Goal: Task Accomplishment & Management: Complete application form

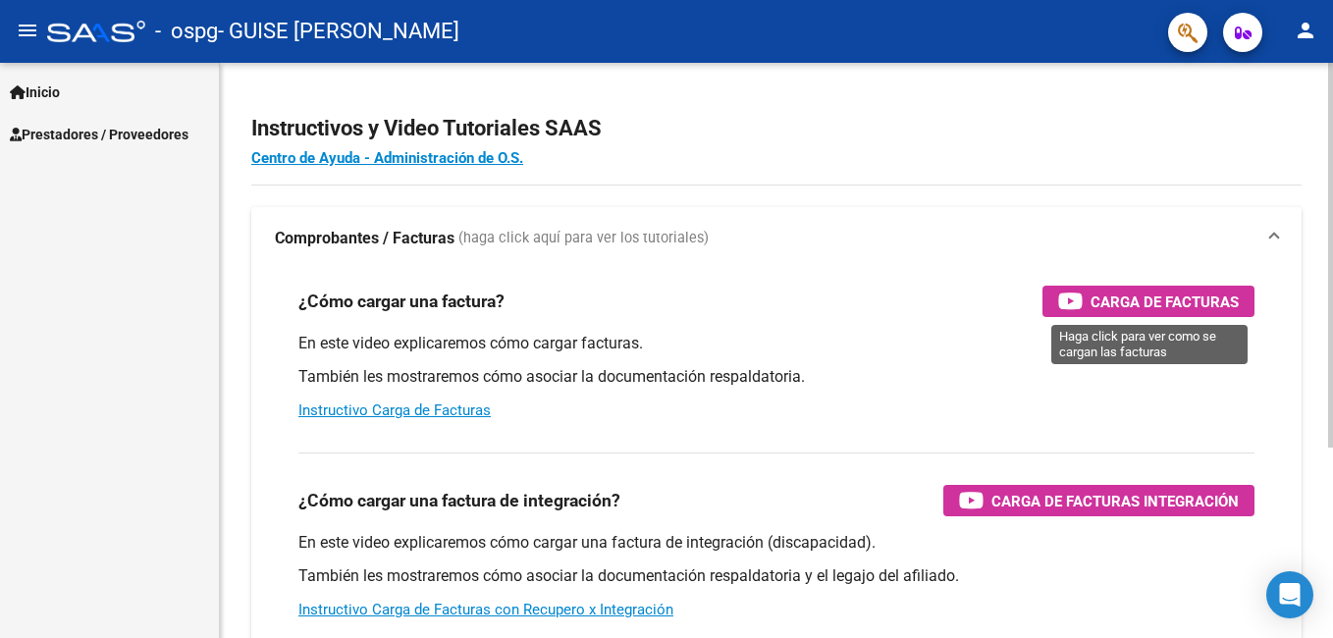
click at [1158, 301] on span "Carga de Facturas" at bounding box center [1165, 302] width 148 height 25
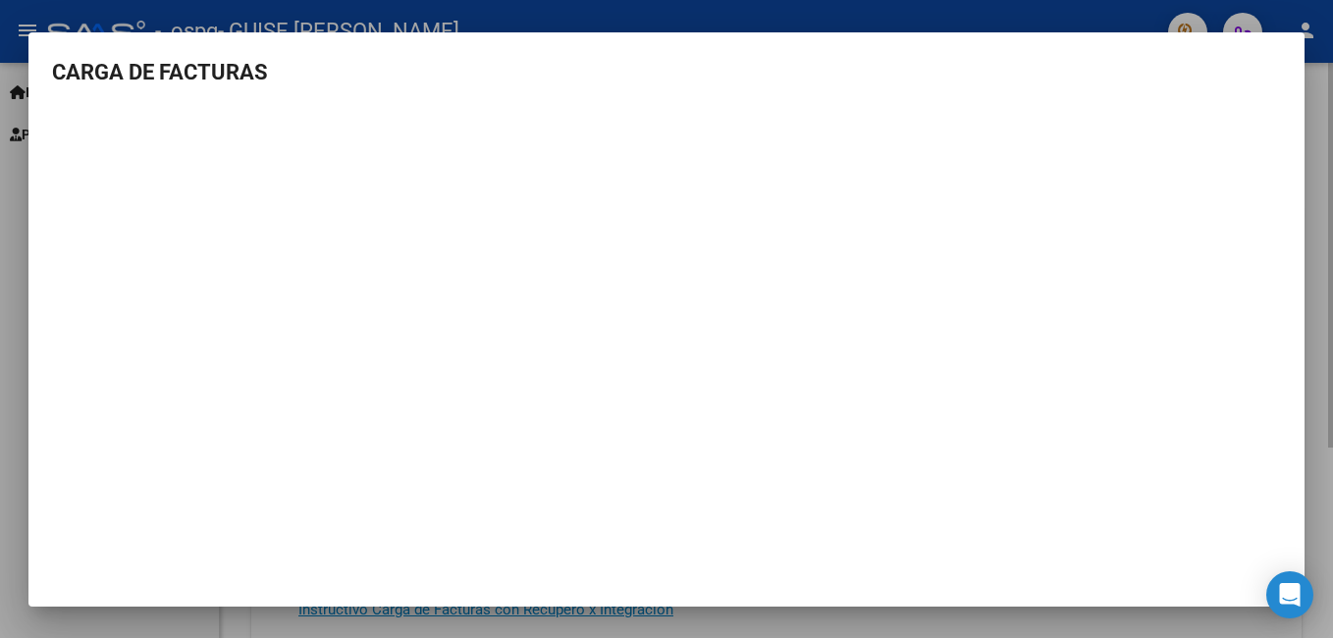
click at [1325, 213] on div at bounding box center [666, 319] width 1333 height 638
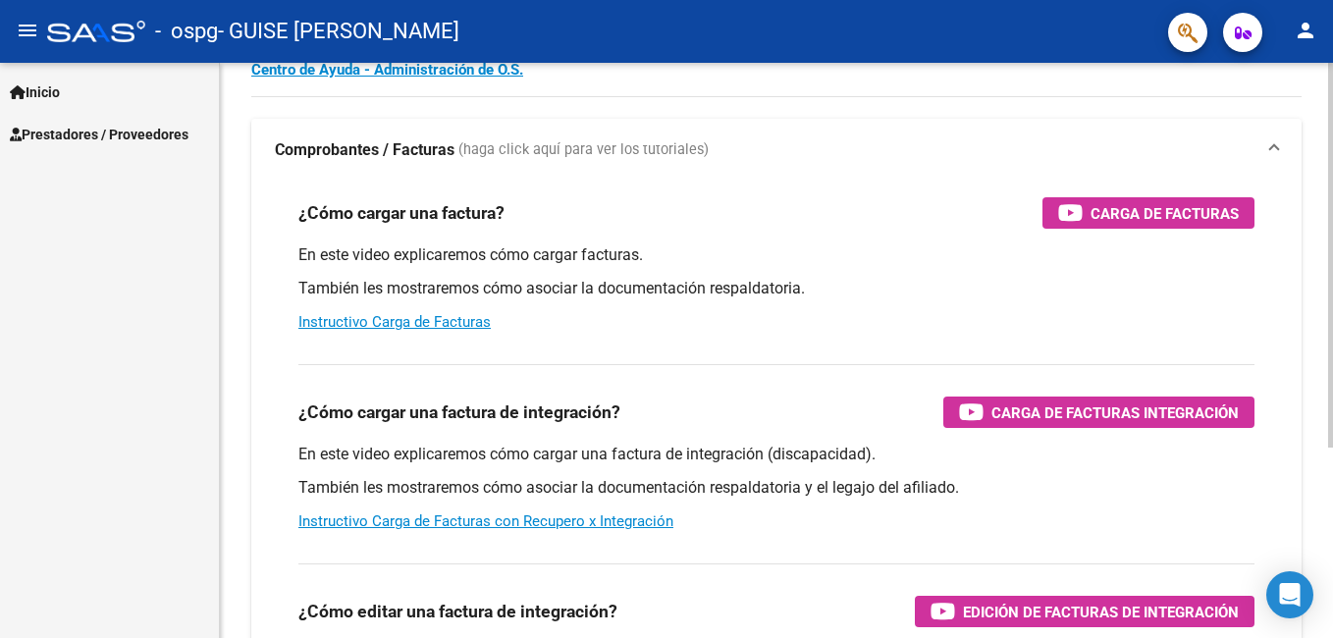
scroll to position [104, 0]
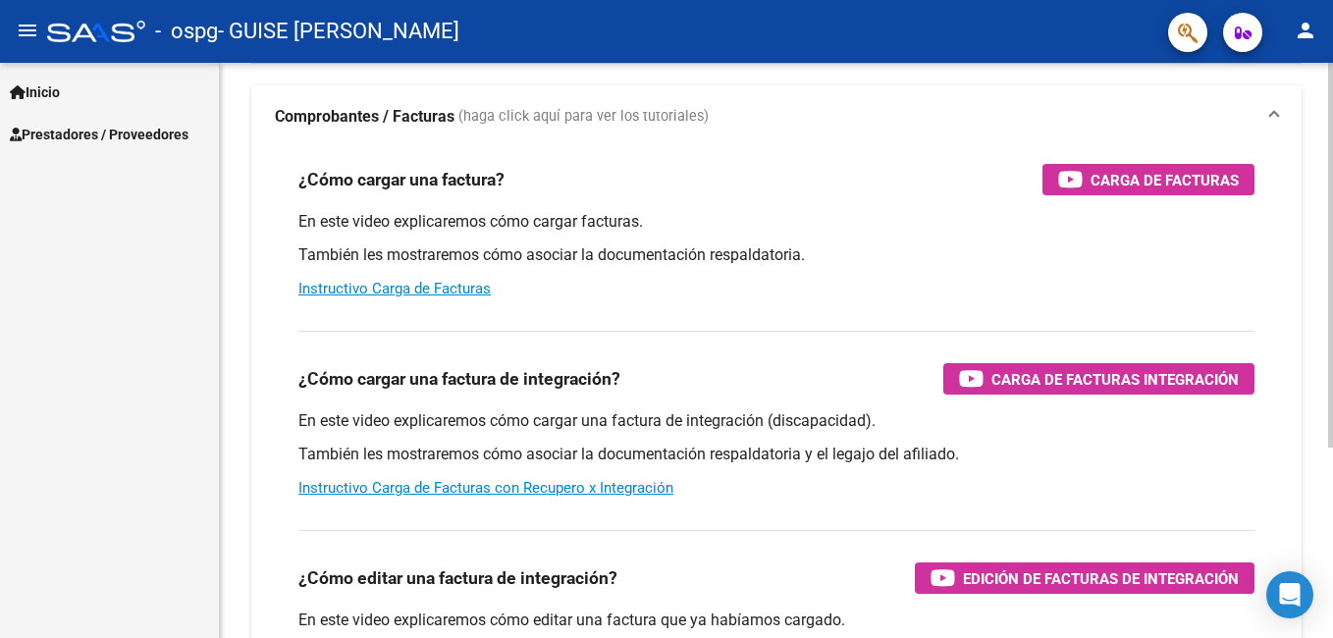
click at [1332, 320] on html "menu - ospg - GUISE [PERSON_NAME] person Inicio Instructivos Contacto OS Presta…" at bounding box center [666, 319] width 1333 height 638
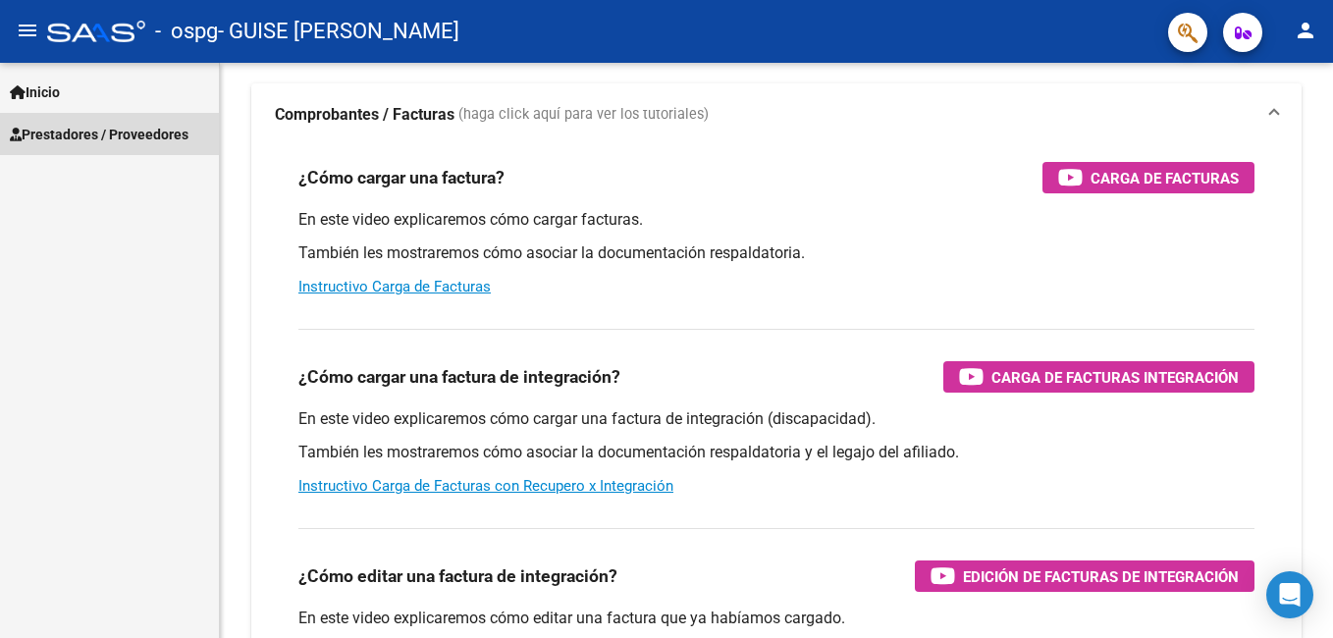
click at [161, 121] on link "Prestadores / Proveedores" at bounding box center [109, 134] width 219 height 42
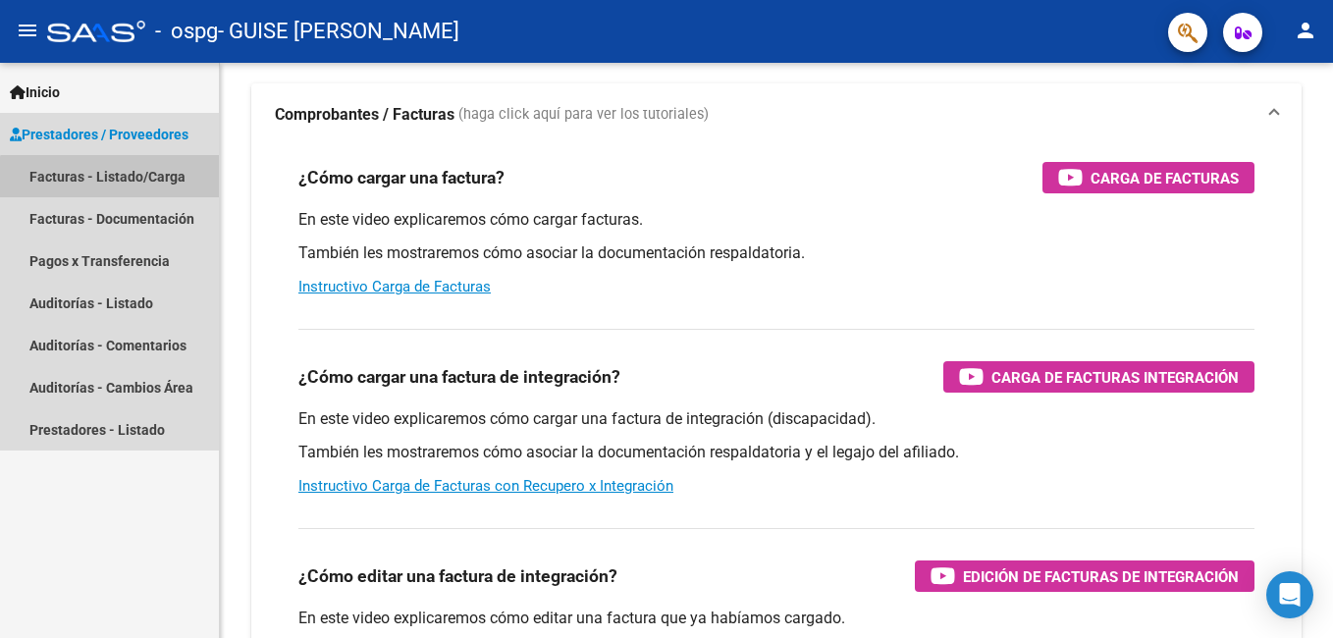
click at [123, 188] on link "Facturas - Listado/Carga" at bounding box center [109, 176] width 219 height 42
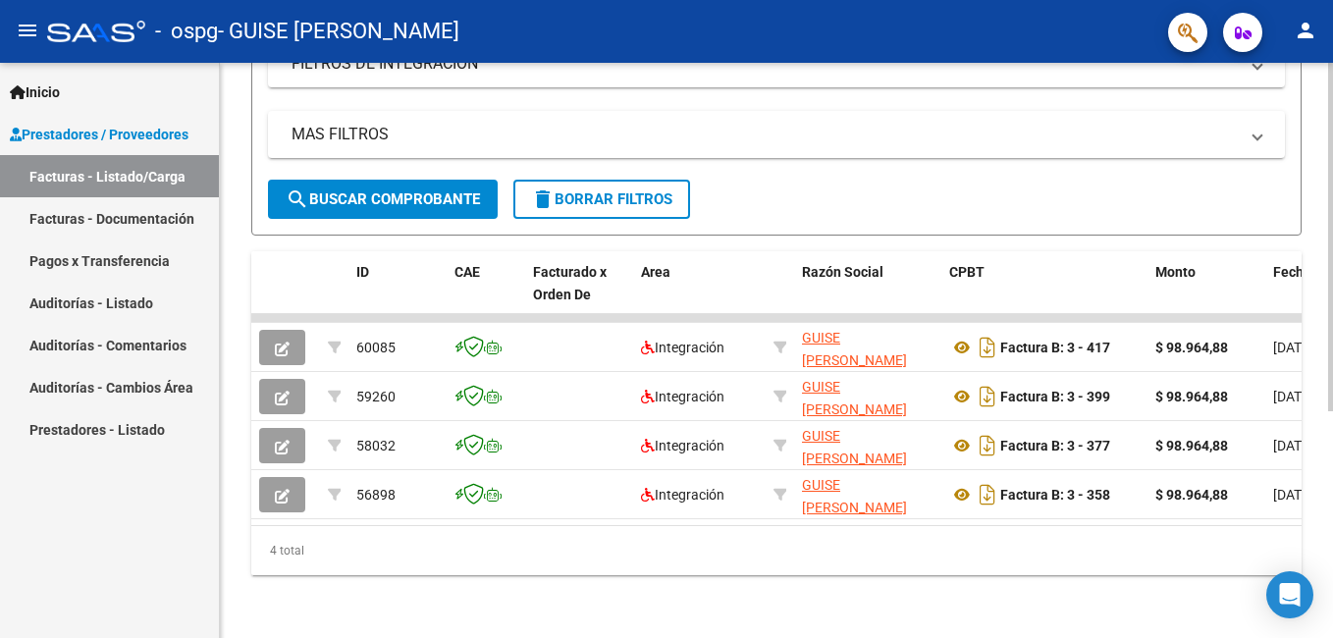
click at [1331, 437] on div at bounding box center [1331, 464] width 5 height 349
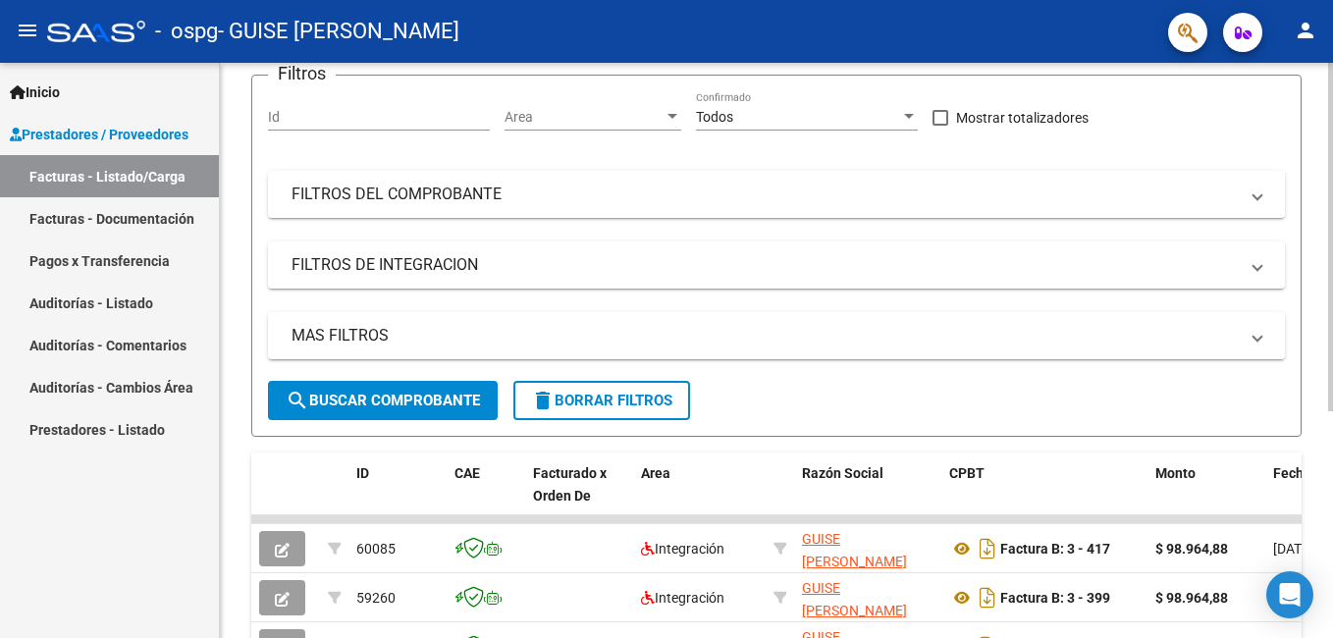
click at [1332, 219] on html "menu - ospg - GUISE [PERSON_NAME] person Inicio Instructivos Contacto OS Presta…" at bounding box center [666, 319] width 1333 height 638
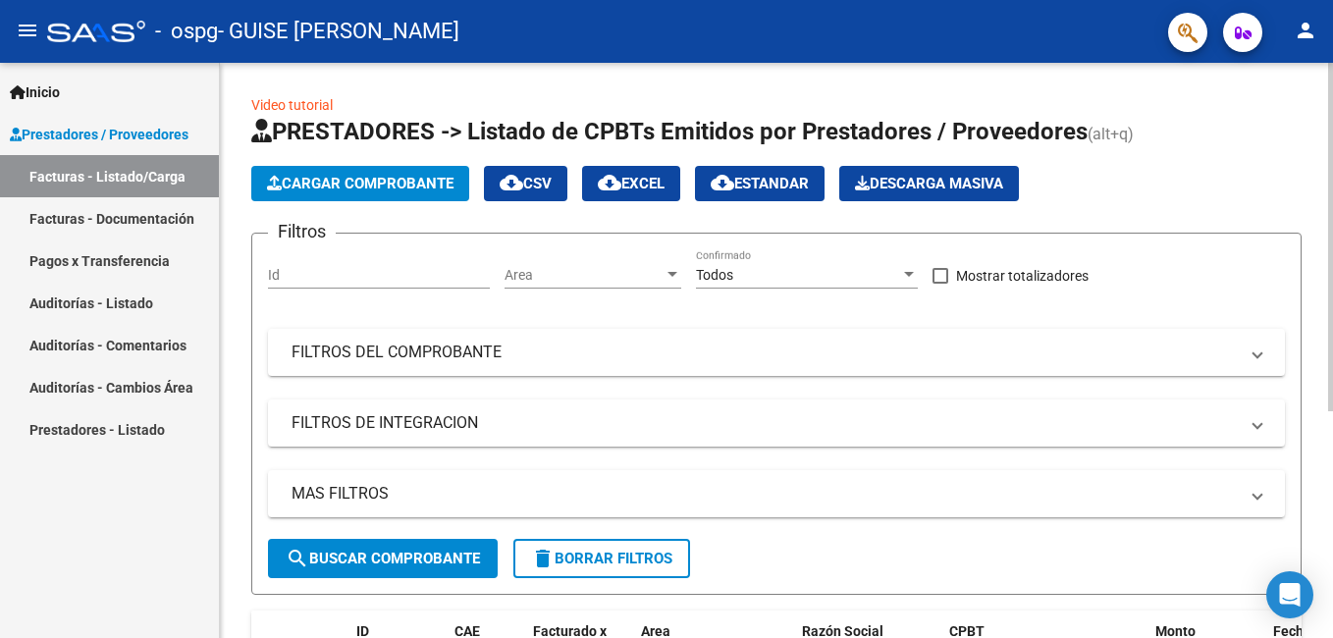
click at [1332, 159] on html "menu - ospg - GUISE [PERSON_NAME] person Inicio Instructivos Contacto OS Presta…" at bounding box center [666, 319] width 1333 height 638
click at [414, 172] on button "Cargar Comprobante" at bounding box center [360, 183] width 218 height 35
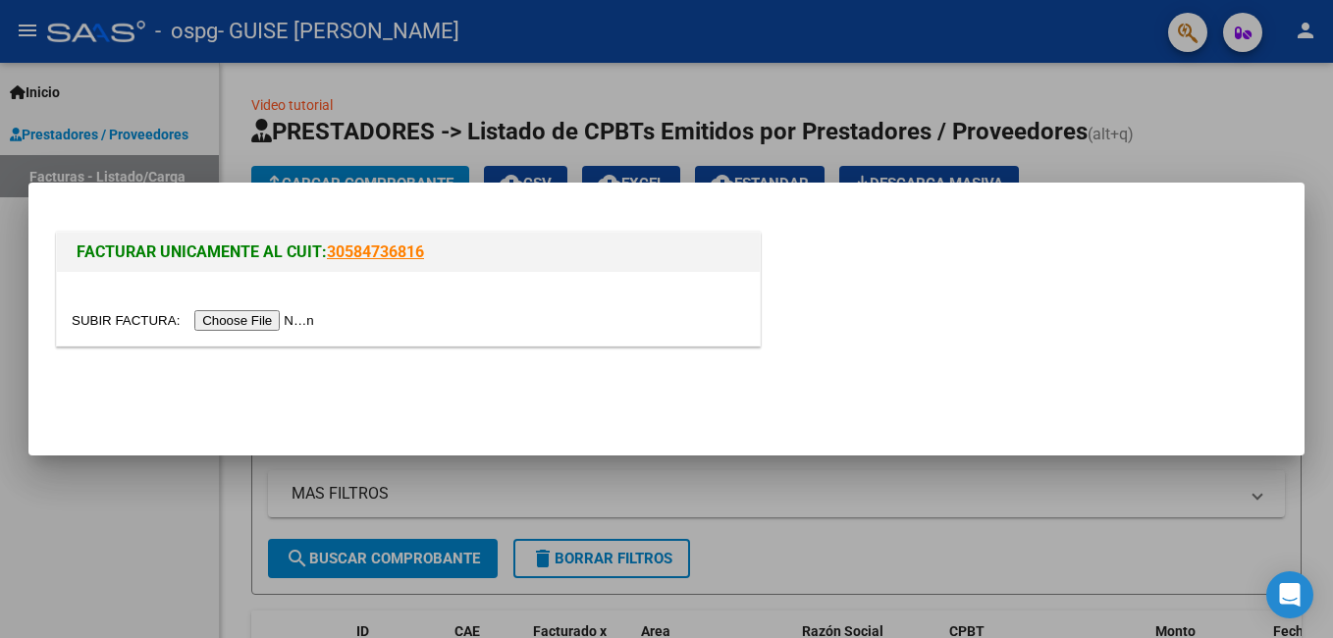
click at [224, 321] on input "file" at bounding box center [196, 320] width 248 height 21
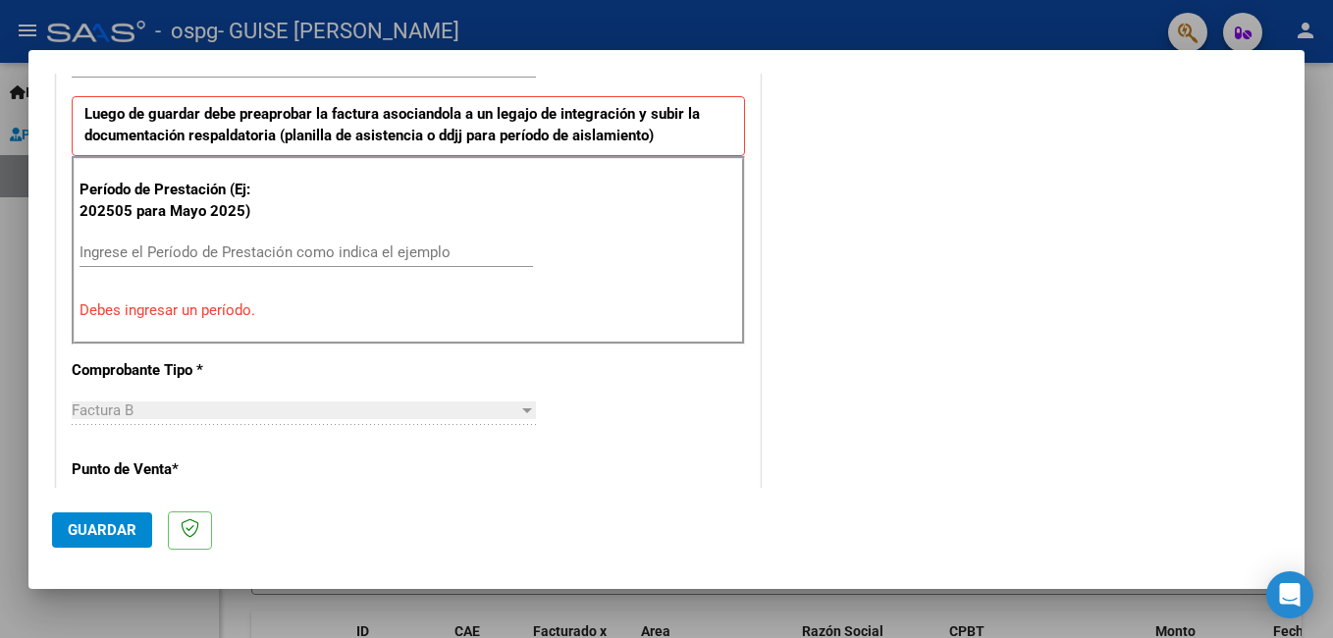
scroll to position [535, 0]
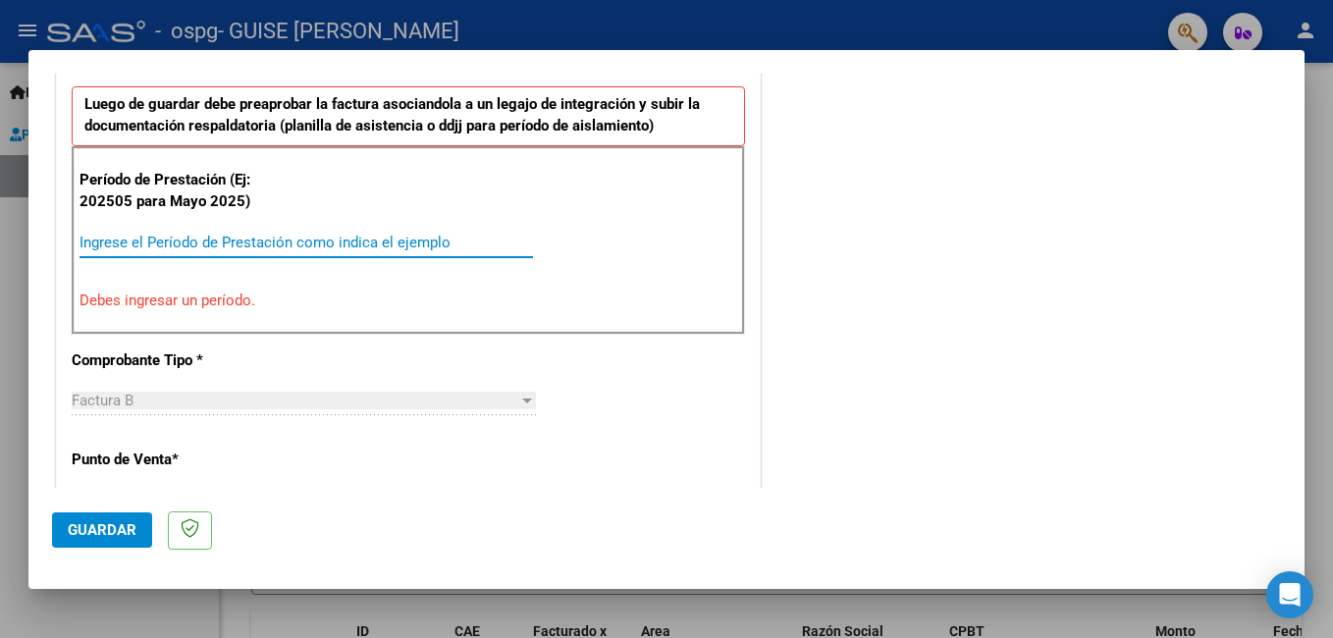
click at [371, 241] on input "Ingrese el Período de Prestación como indica el ejemplo" at bounding box center [307, 243] width 454 height 18
type input "-1"
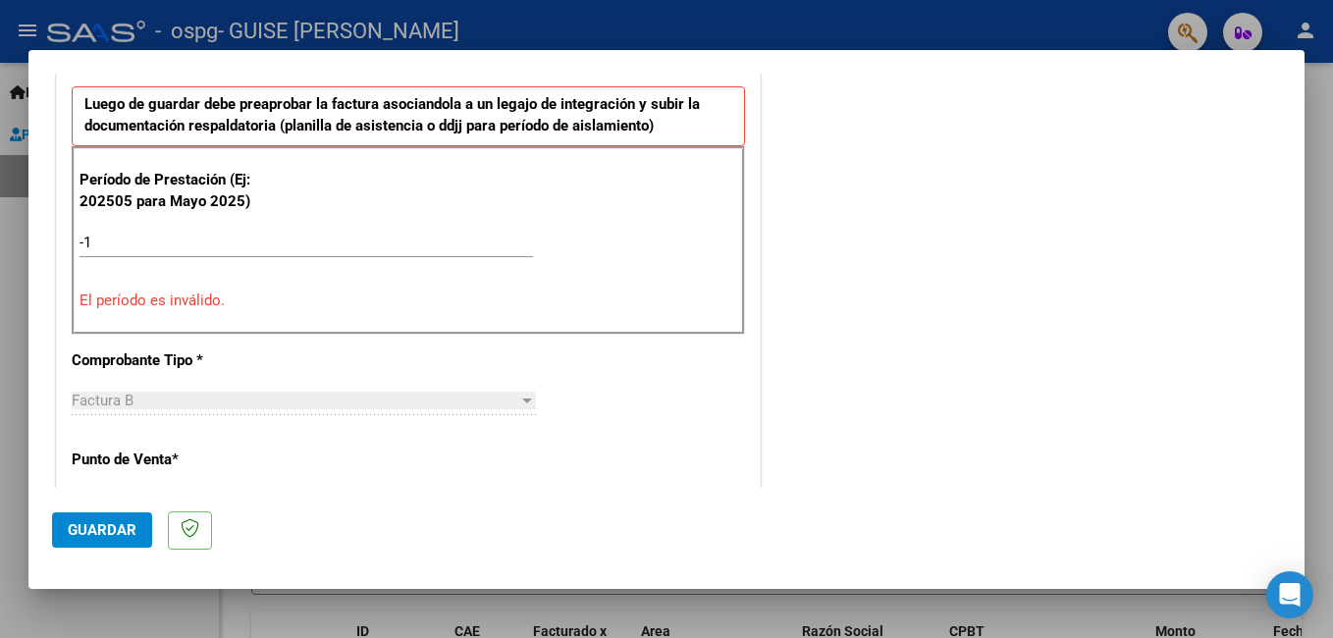
click at [393, 401] on div "Factura B" at bounding box center [295, 401] width 447 height 18
click at [742, 420] on div "CUIT * 27-35755617-7 Ingresar CUIT ANALISIS PRESTADOR GUISE [PERSON_NAME] Area …" at bounding box center [408, 548] width 703 height 1529
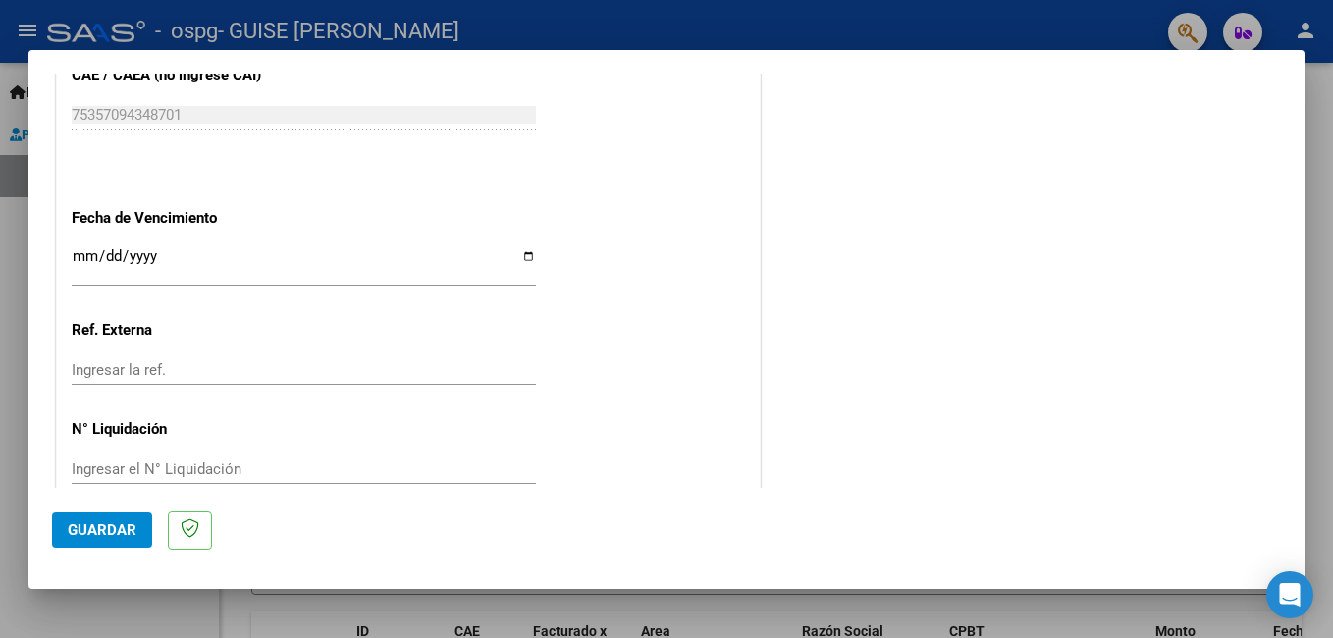
scroll to position [1365, 0]
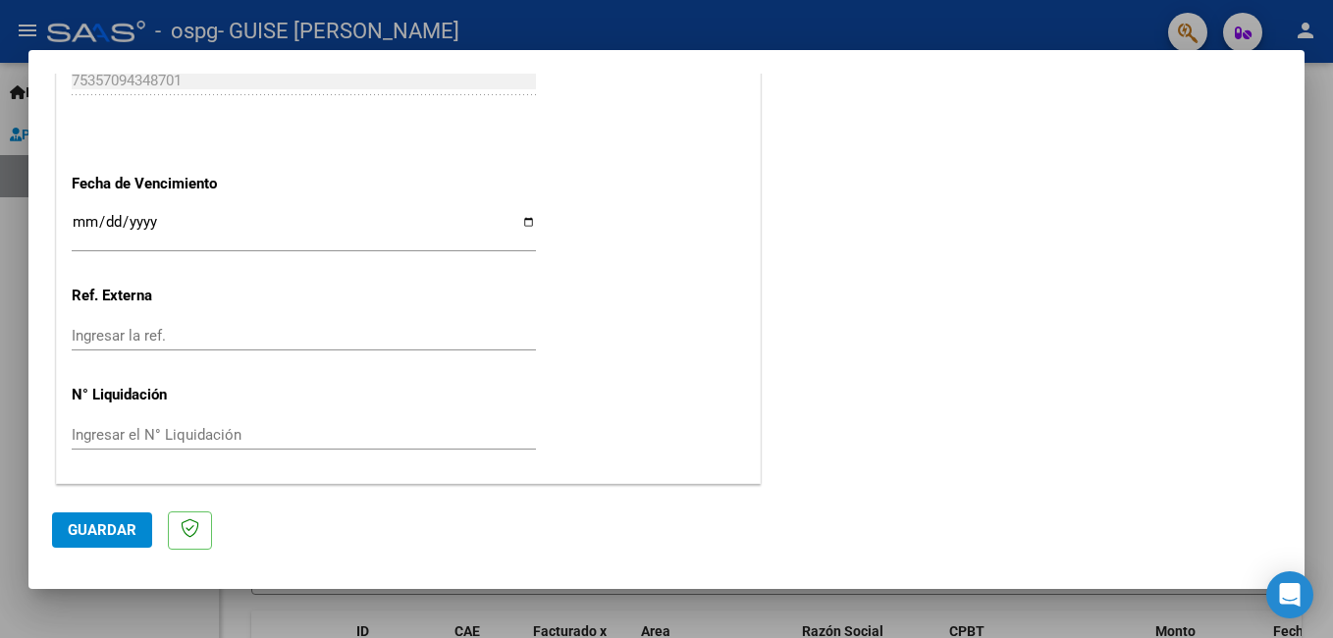
click at [141, 536] on button "Guardar" at bounding box center [102, 530] width 100 height 35
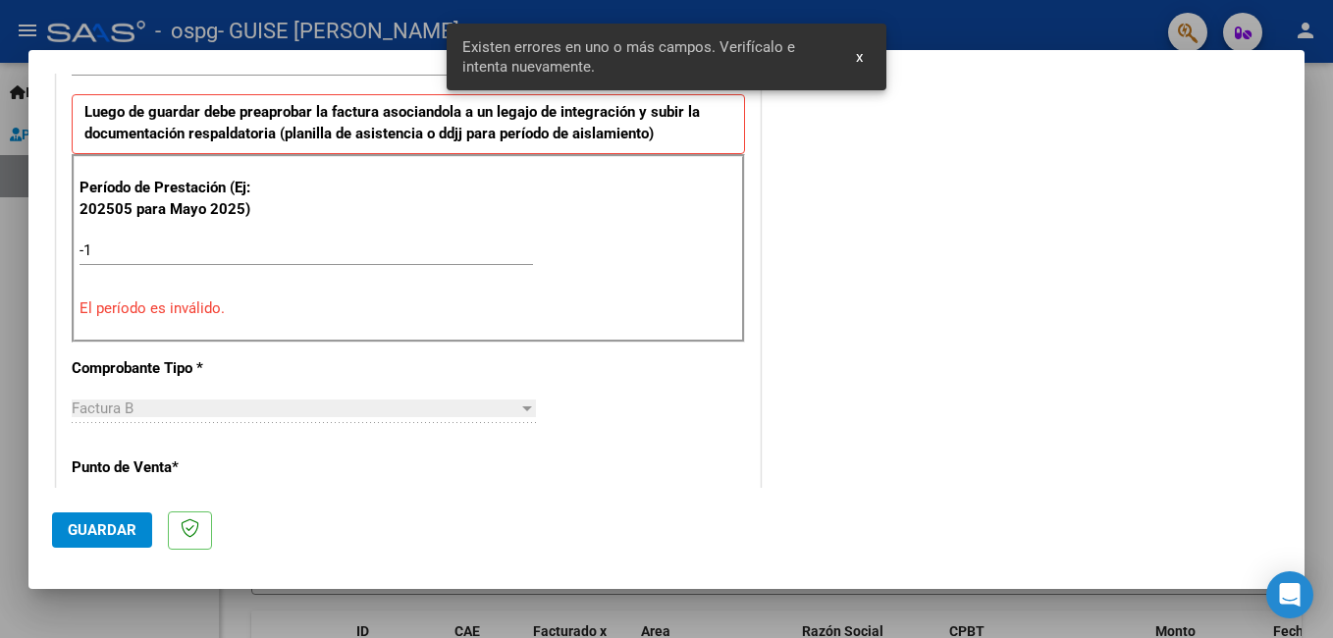
scroll to position [476, 0]
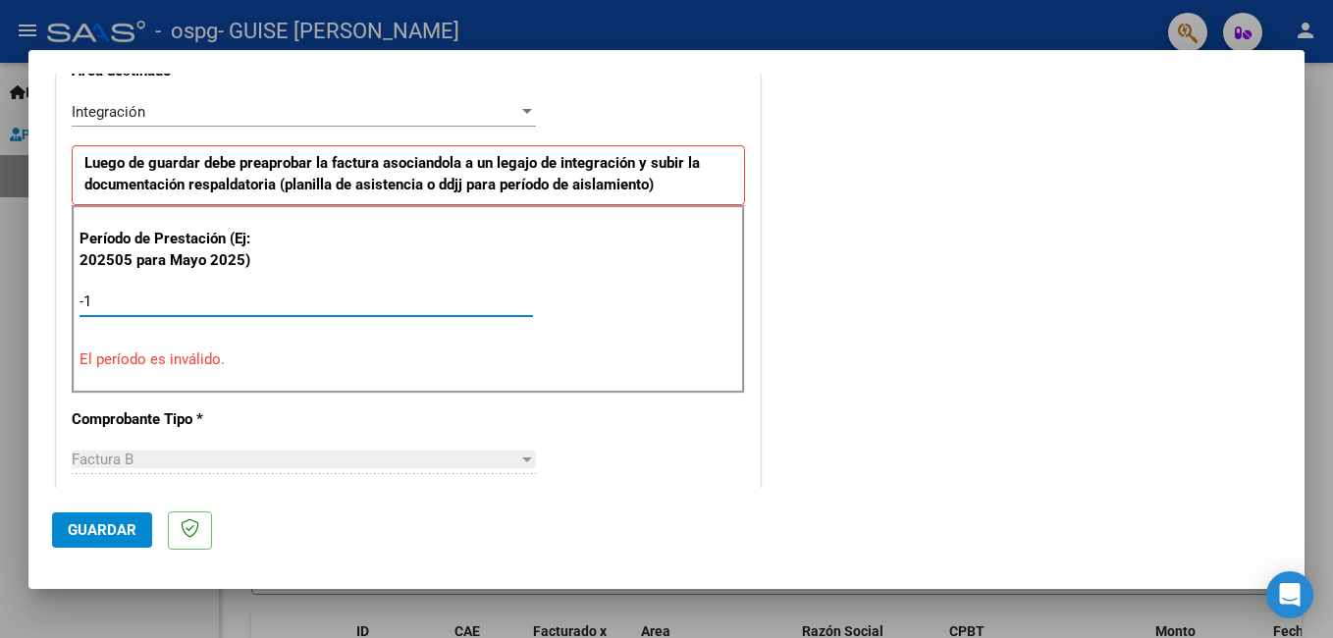
click at [98, 303] on input "-1" at bounding box center [307, 302] width 454 height 18
type input "-2"
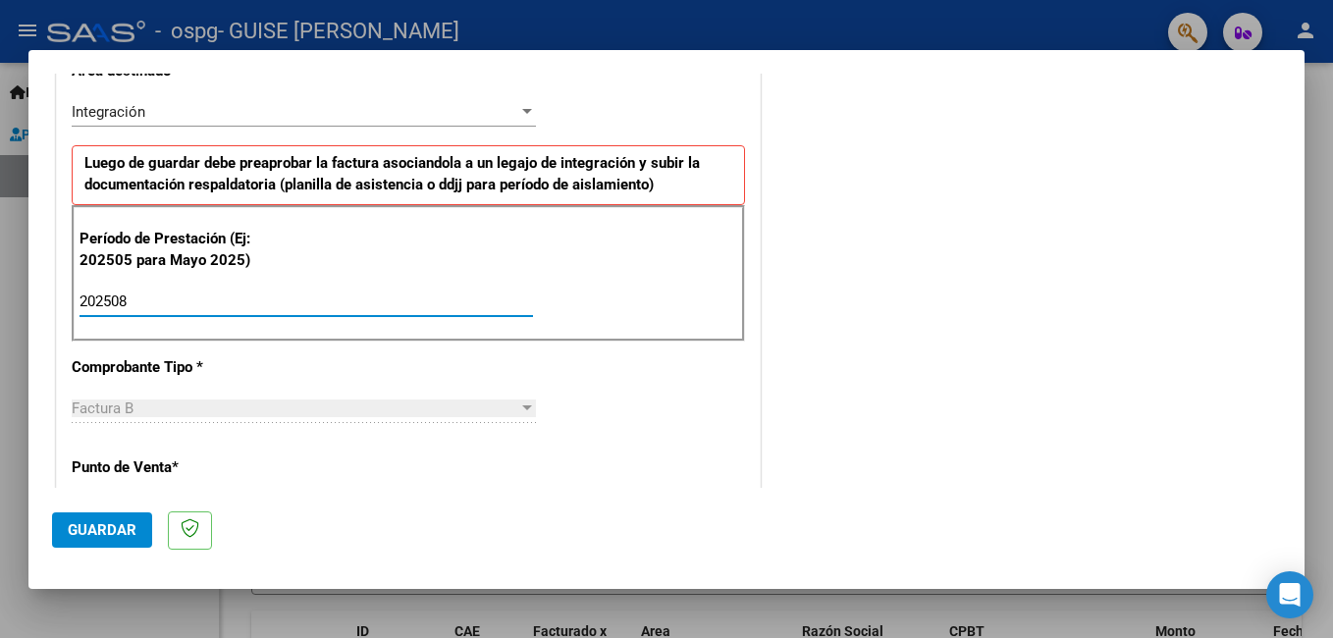
type input "202508"
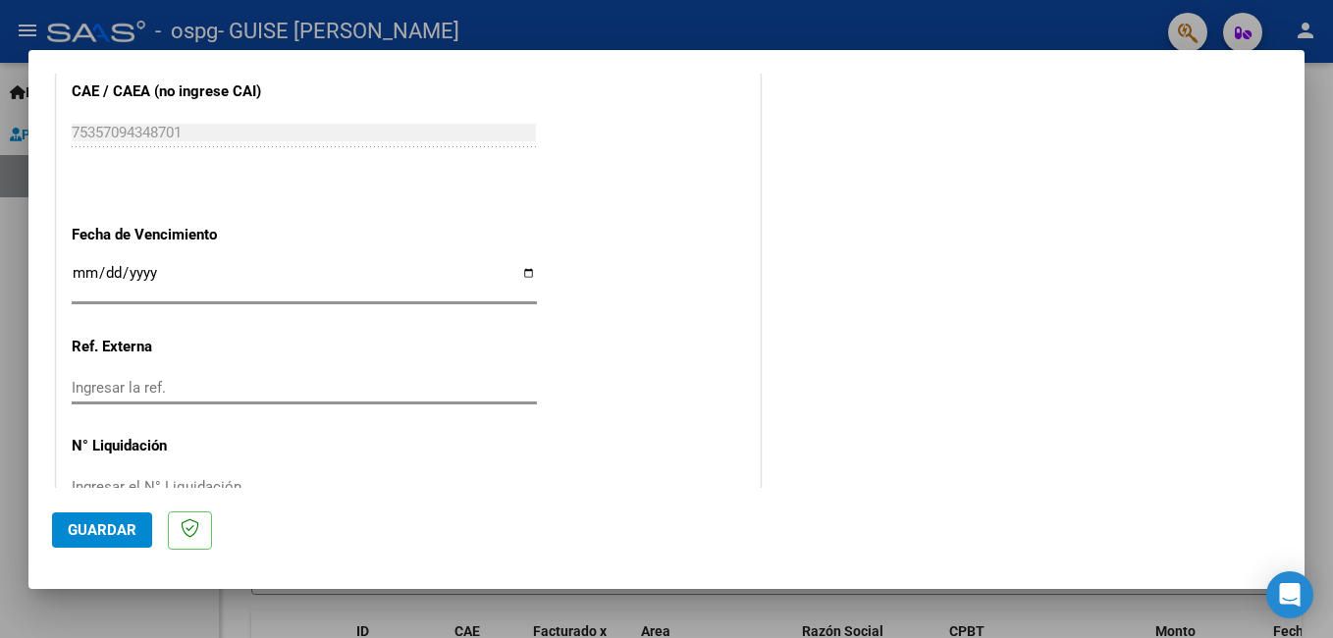
scroll to position [1271, 0]
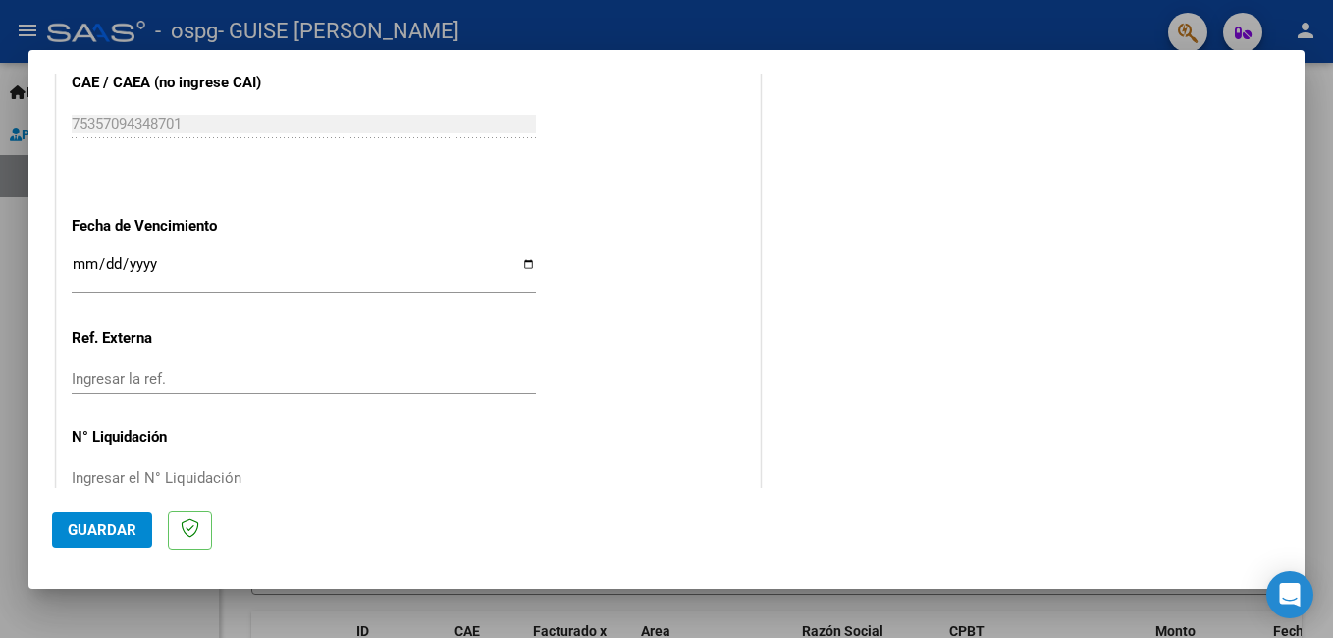
click at [118, 516] on button "Guardar" at bounding box center [102, 530] width 100 height 35
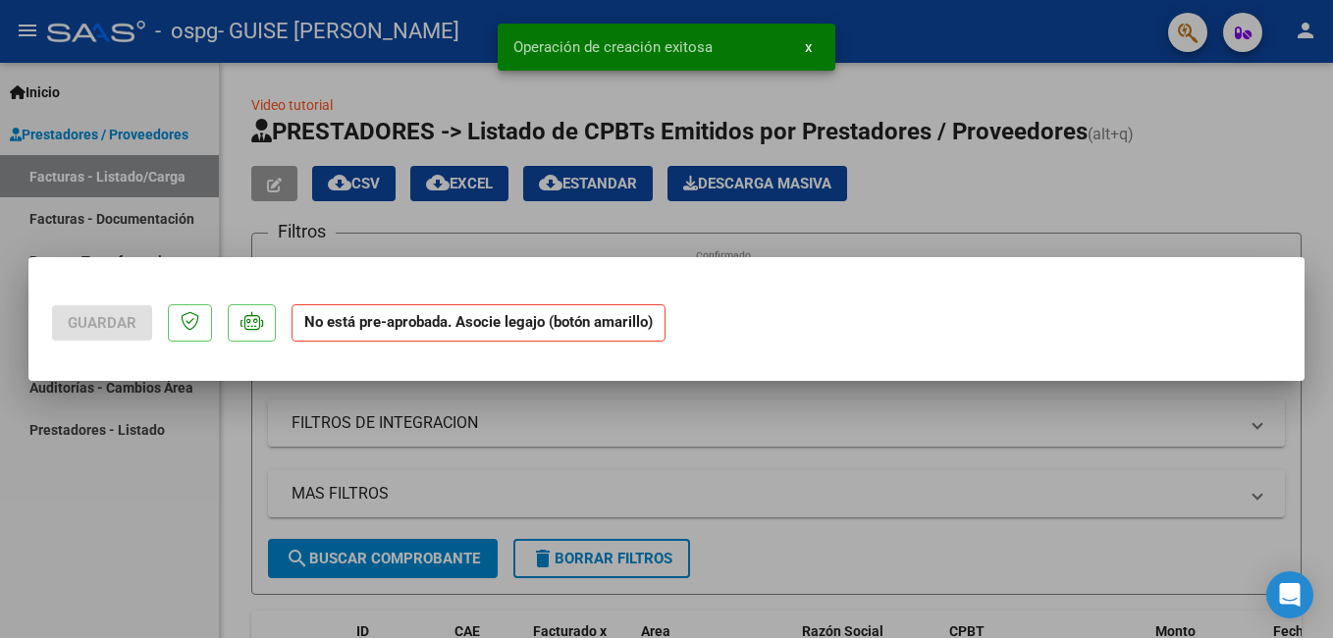
scroll to position [0, 0]
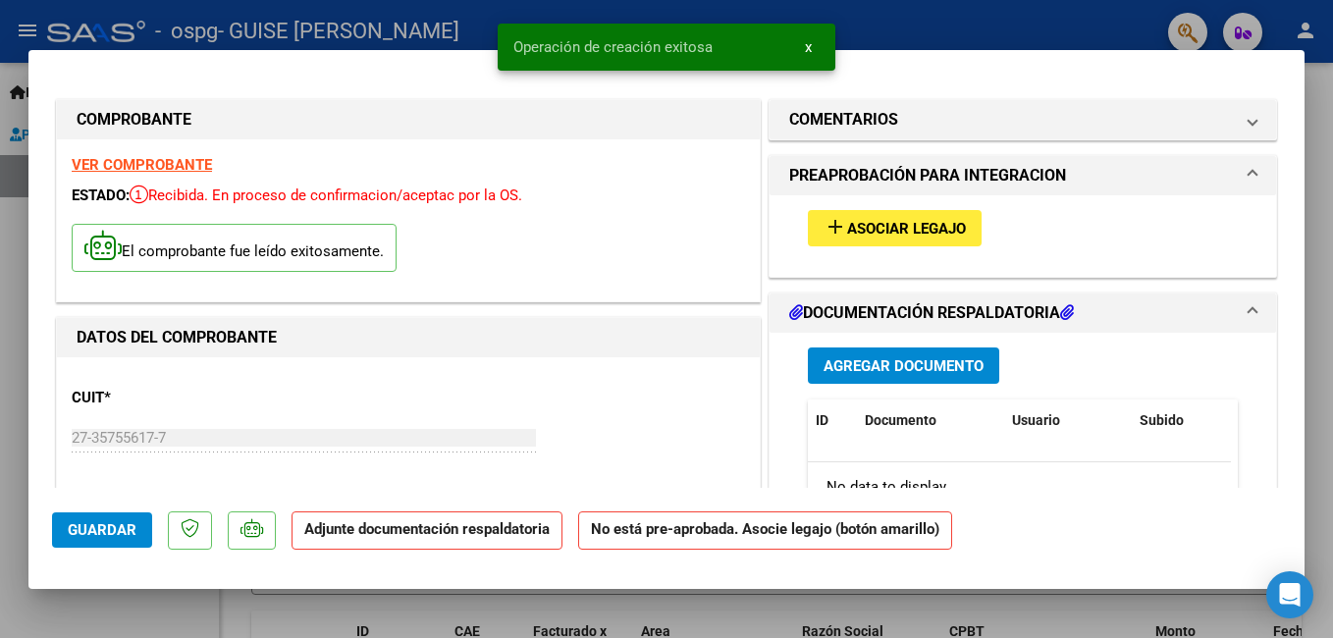
click at [867, 367] on span "Agregar Documento" at bounding box center [904, 366] width 160 height 18
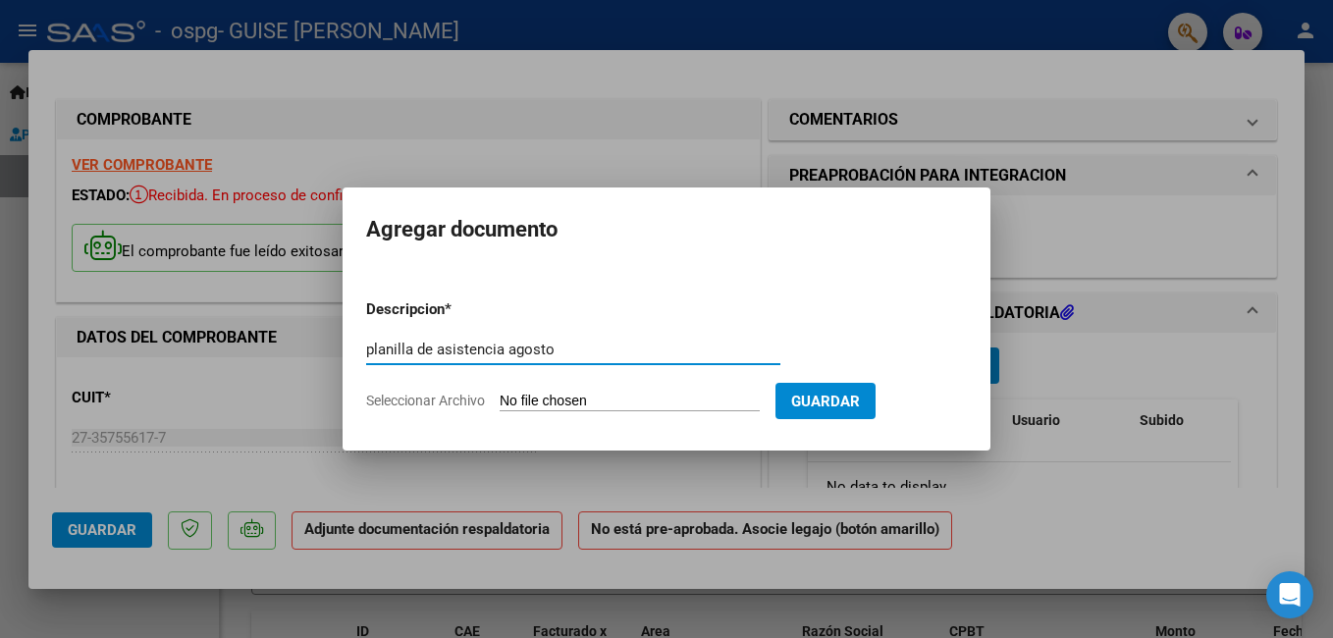
type input "planilla de asistencia agosto"
click at [603, 403] on input "Seleccionar Archivo" at bounding box center [630, 402] width 260 height 19
type input "C:\fakepath\PLANILLA DE ASISTENCIA AGOSTO [PERSON_NAME].pdf"
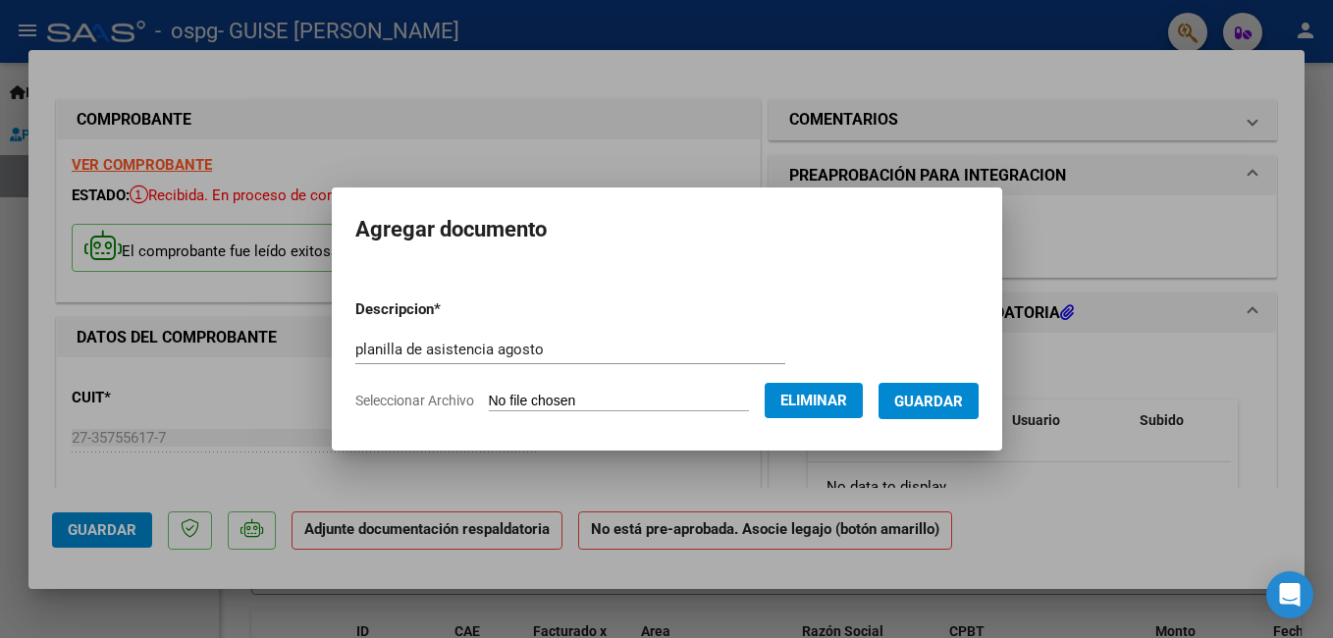
click at [908, 398] on span "Guardar" at bounding box center [929, 402] width 69 height 18
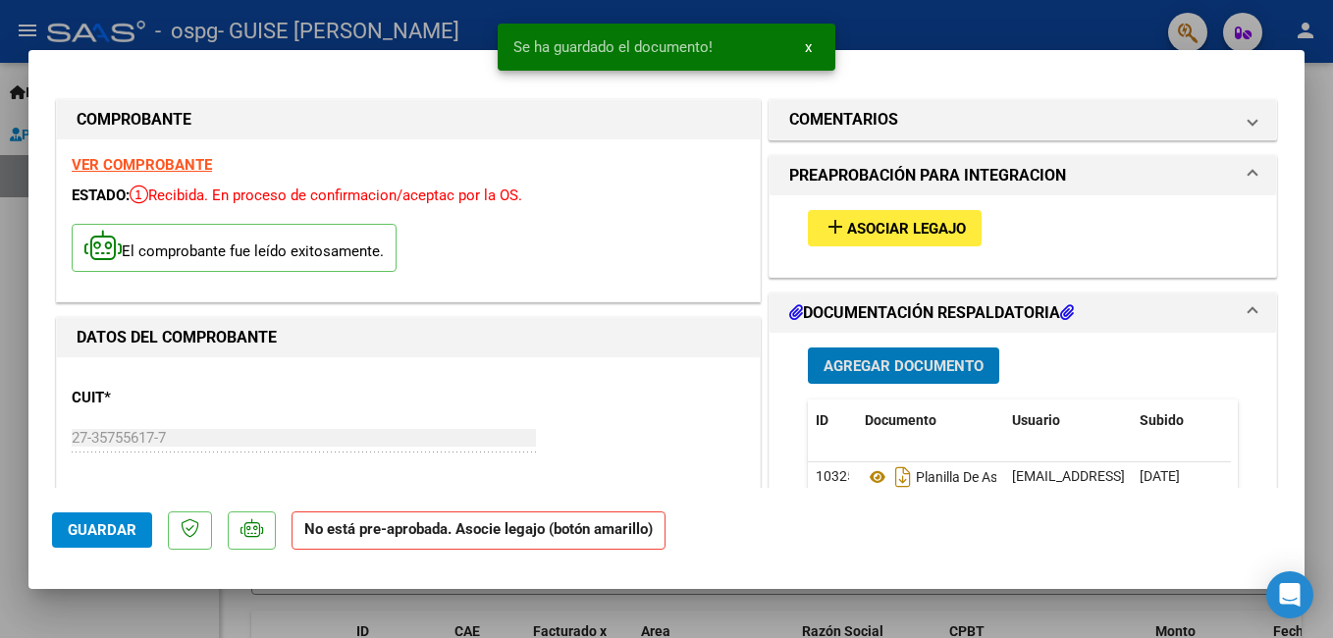
click at [921, 221] on span "Asociar Legajo" at bounding box center [906, 229] width 119 height 18
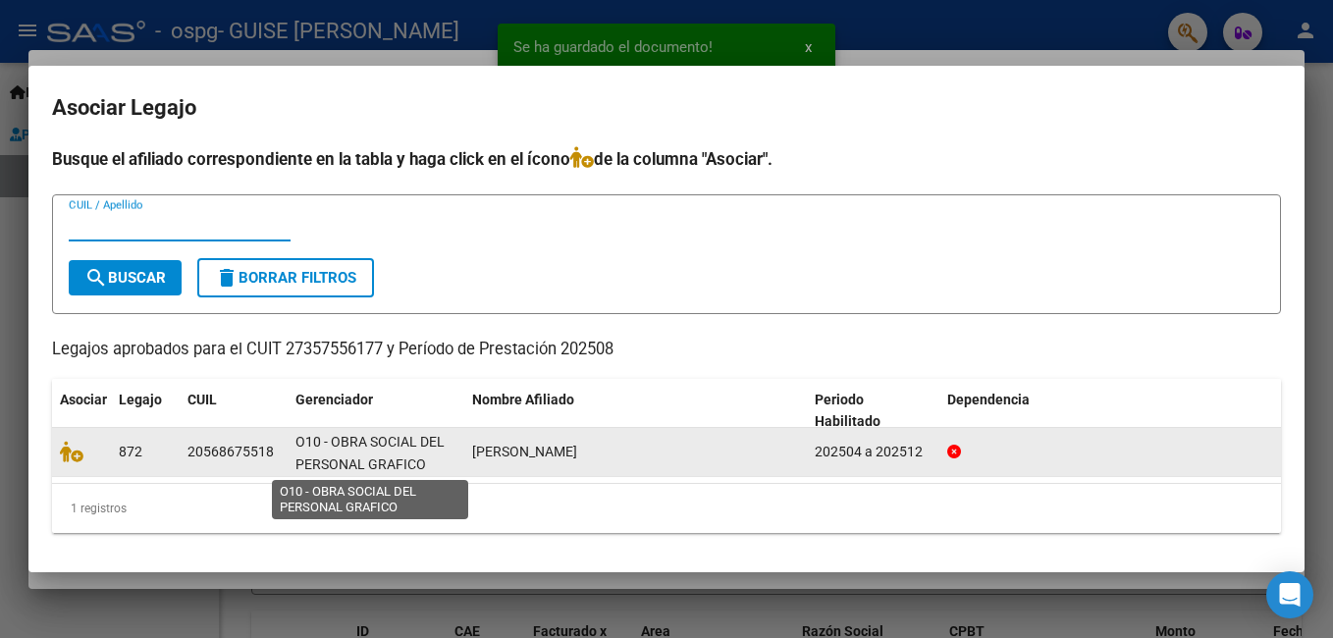
click at [342, 451] on div "O10 - OBRA SOCIAL DEL PERSONAL GRAFICO" at bounding box center [376, 451] width 161 height 41
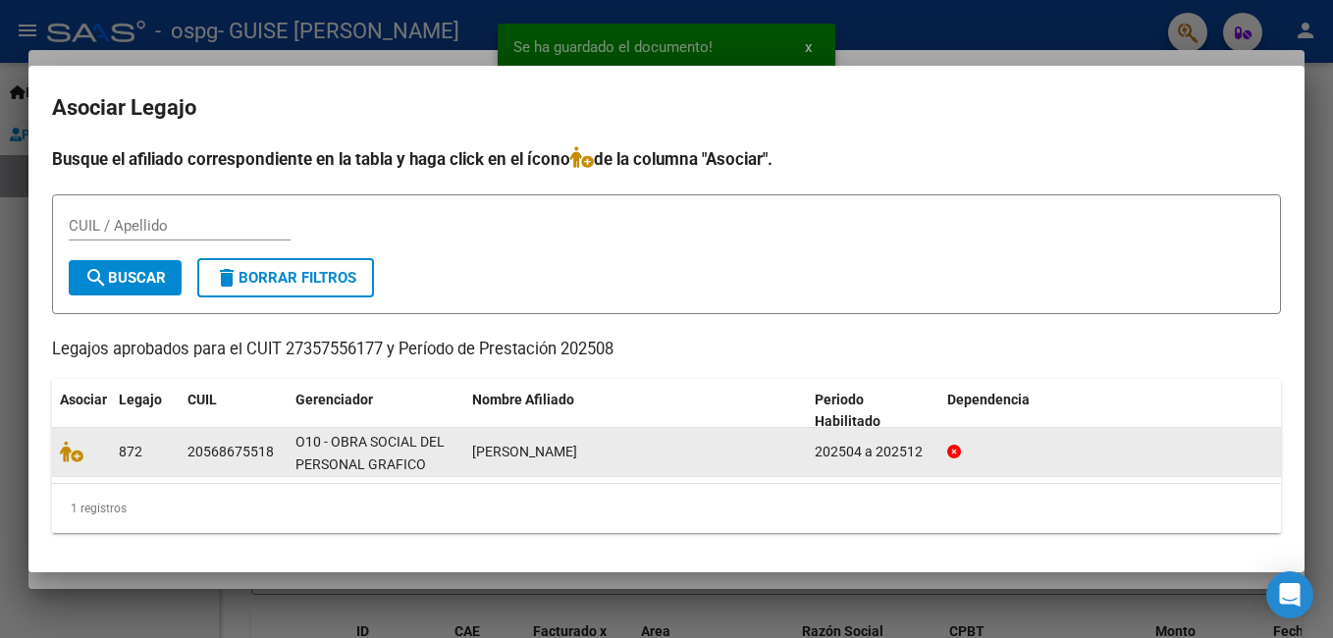
click at [163, 453] on div "872" at bounding box center [145, 452] width 53 height 23
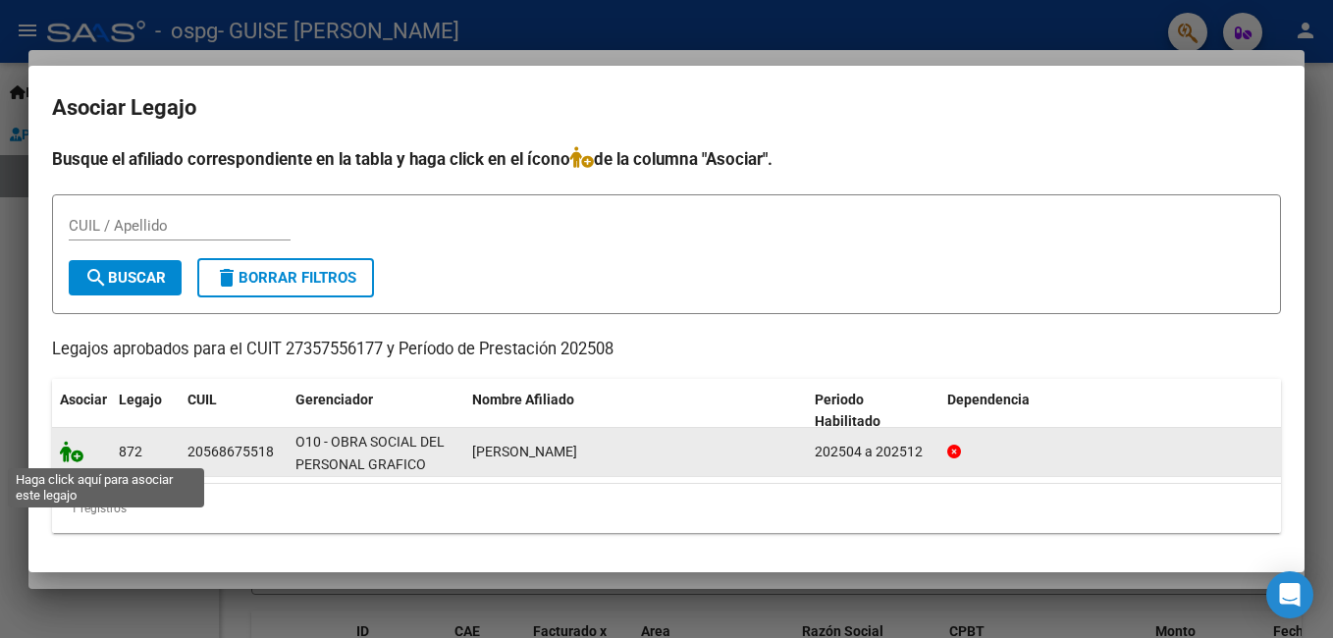
click at [74, 456] on icon at bounding box center [72, 452] width 24 height 22
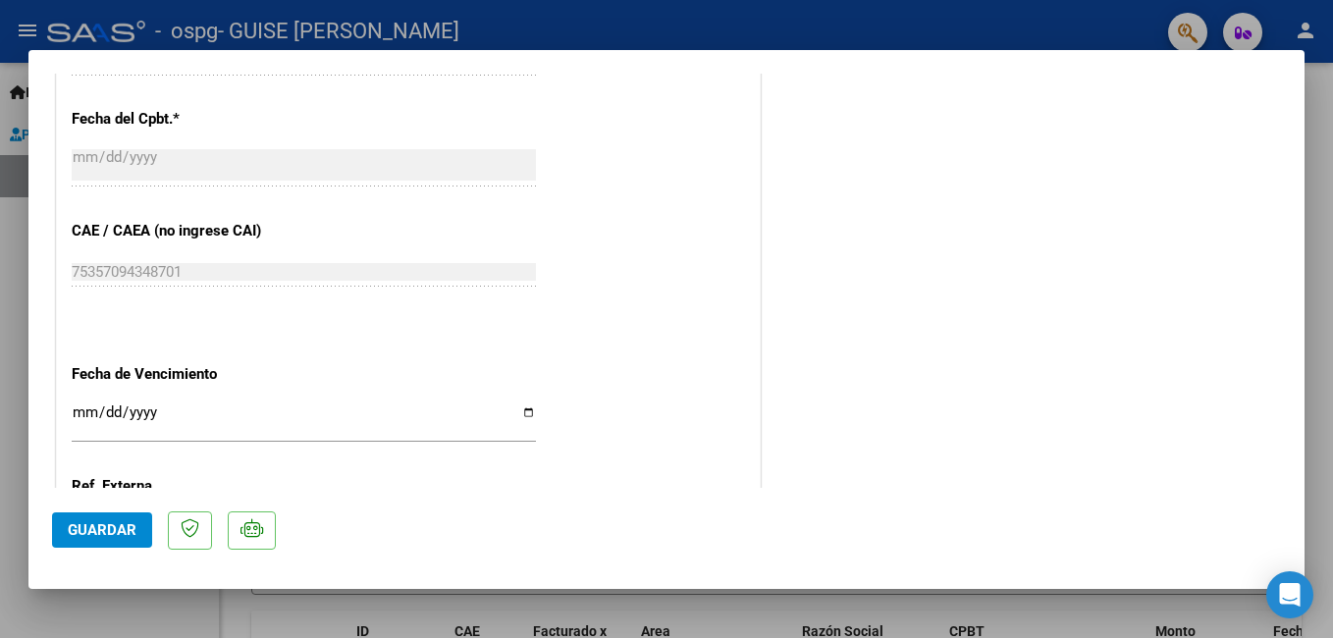
scroll to position [1161, 0]
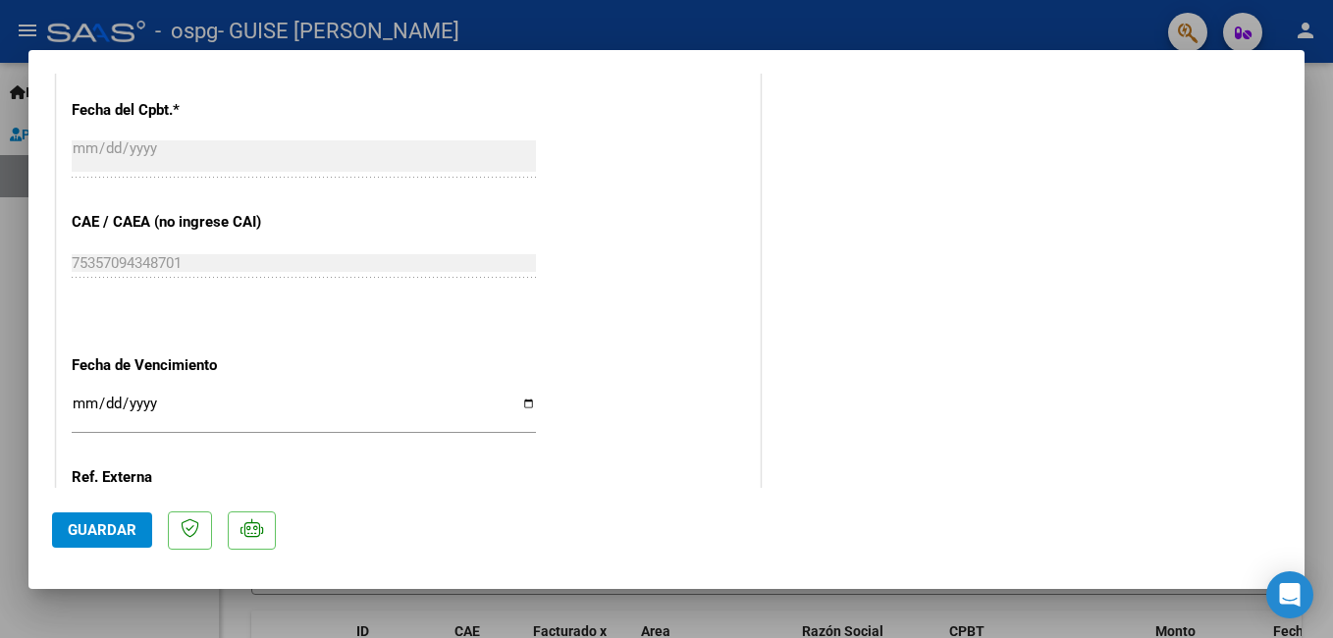
click at [91, 537] on span "Guardar" at bounding box center [102, 530] width 69 height 18
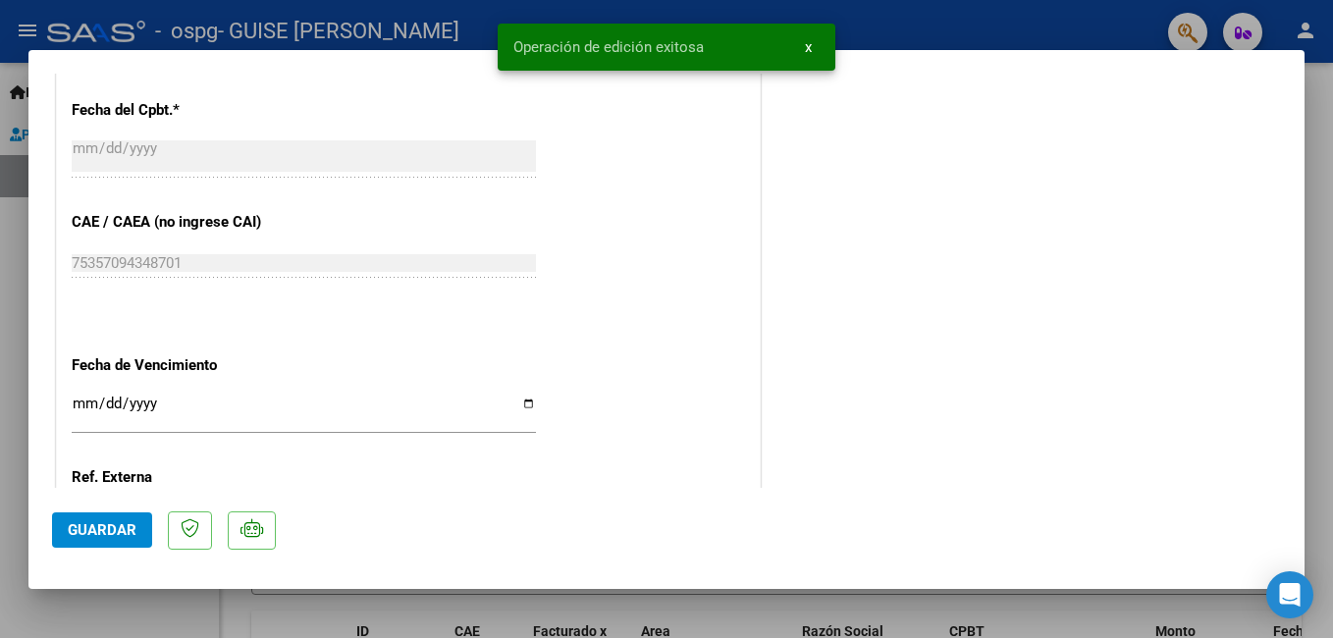
click at [1327, 150] on div at bounding box center [666, 319] width 1333 height 638
type input "$ 0,00"
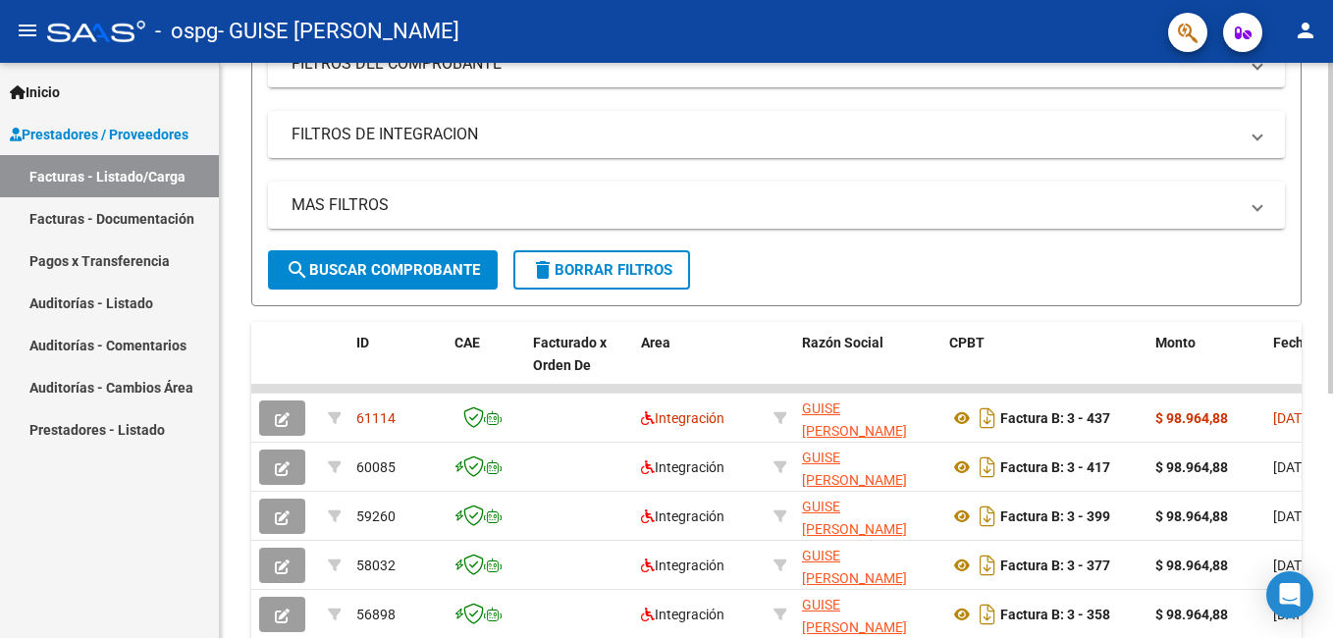
scroll to position [300, 0]
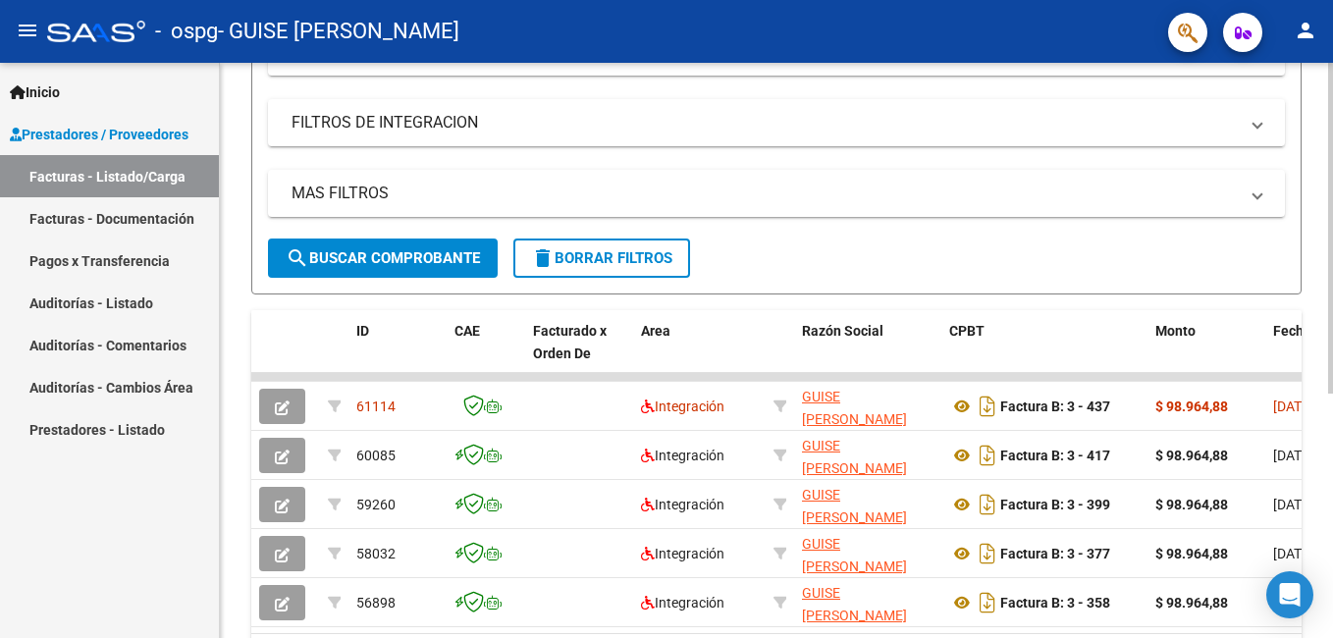
click at [1332, 356] on html "menu - ospg - GUISE [PERSON_NAME] person Inicio Instructivos Contacto OS Presta…" at bounding box center [666, 319] width 1333 height 638
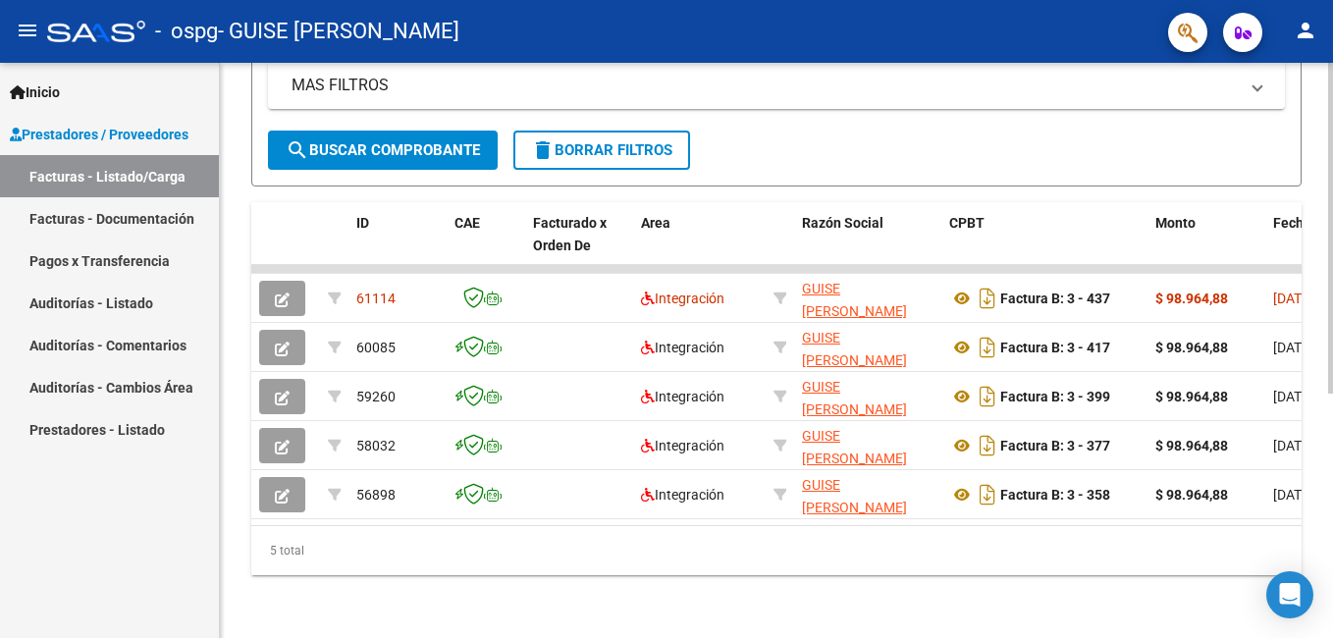
click at [1332, 358] on html "menu - ospg - GUISE [PERSON_NAME] person Inicio Instructivos Contacto OS Presta…" at bounding box center [666, 319] width 1333 height 638
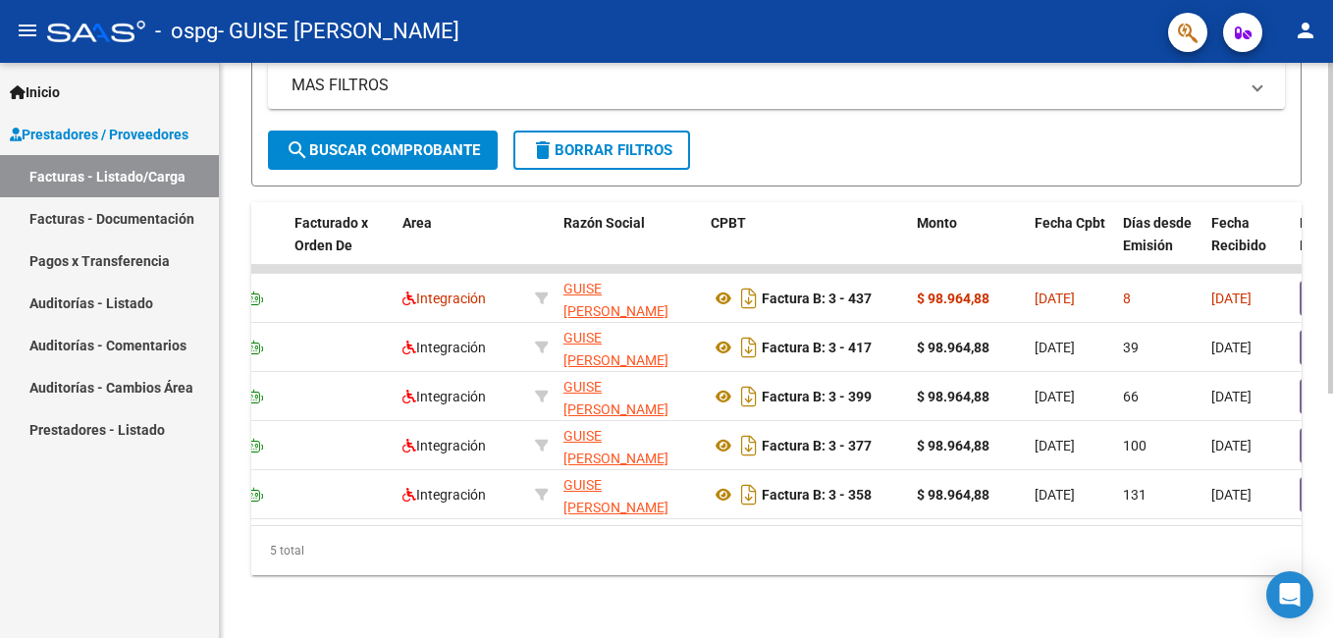
scroll to position [0, 250]
